Goal: Navigation & Orientation: Find specific page/section

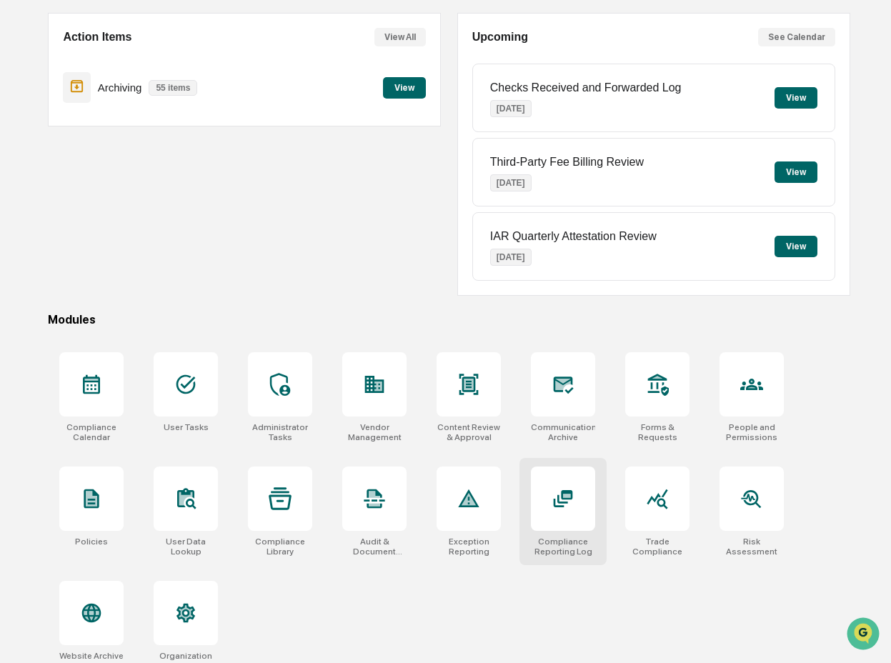
click at [586, 521] on div at bounding box center [563, 499] width 64 height 64
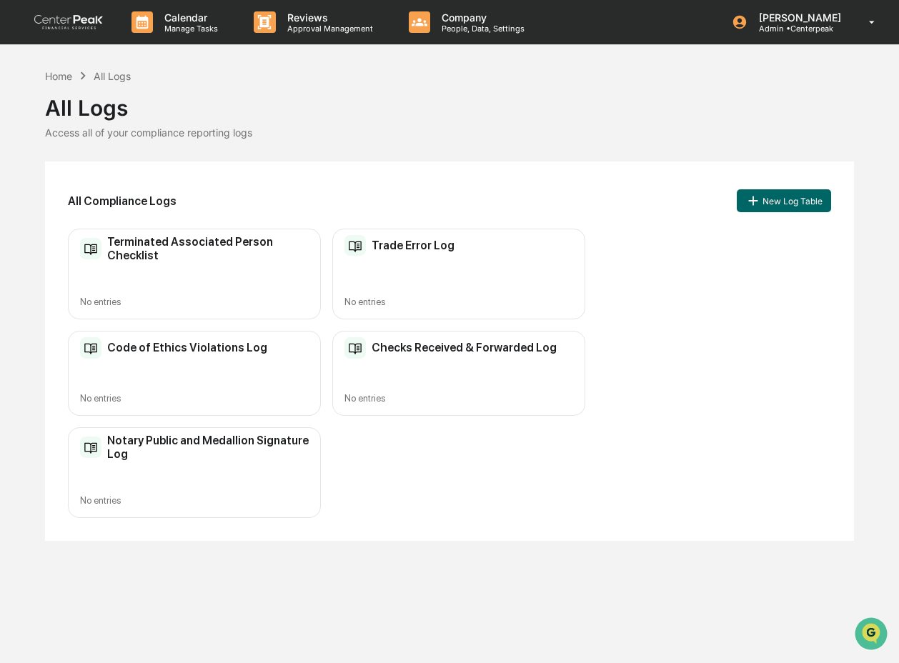
click at [357, 175] on div "All Compliance Logs New Log Table Terminated Associated Person Checklist No ent…" at bounding box center [449, 351] width 809 height 379
click at [64, 76] on div "Home" at bounding box center [58, 76] width 27 height 12
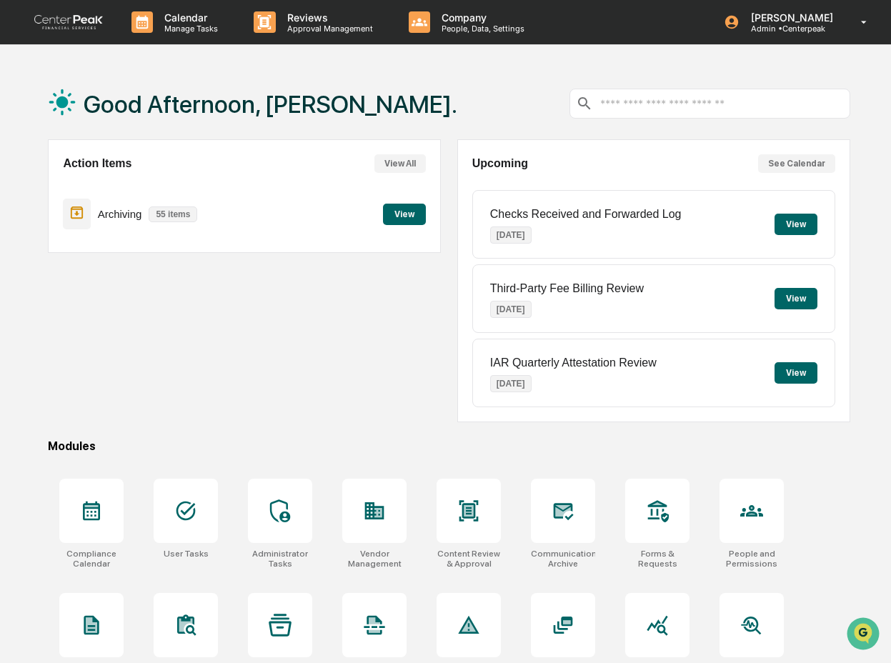
click at [831, 458] on div "Good Afternoon, [PERSON_NAME]. Action Items View All Archiving 55 items View Up…" at bounding box center [448, 437] width 845 height 738
